Goal: Task Accomplishment & Management: Manage account settings

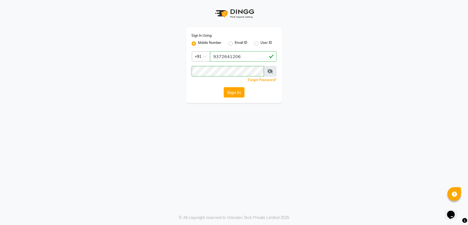
drag, startPoint x: 443, startPoint y: 1, endPoint x: 112, endPoint y: 20, distance: 331.1
click at [112, 20] on div "Sign In Using: Mobile Number Email ID User ID Country Code × +91 9372641206 Rem…" at bounding box center [234, 51] width 313 height 103
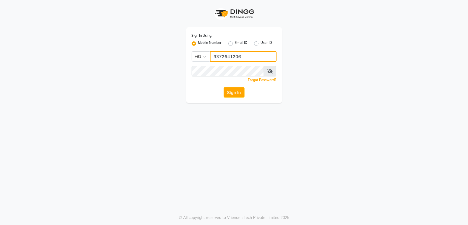
click at [238, 61] on input "9372641206" at bounding box center [243, 56] width 67 height 10
click at [231, 91] on button "Sign In" at bounding box center [234, 92] width 21 height 10
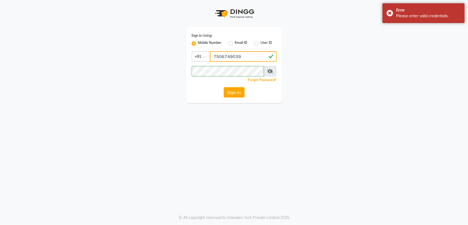
click at [246, 56] on input "7506749039" at bounding box center [243, 56] width 67 height 10
type input "9990930603"
click at [235, 95] on button "Sign In" at bounding box center [234, 92] width 21 height 10
